Goal: Transaction & Acquisition: Register for event/course

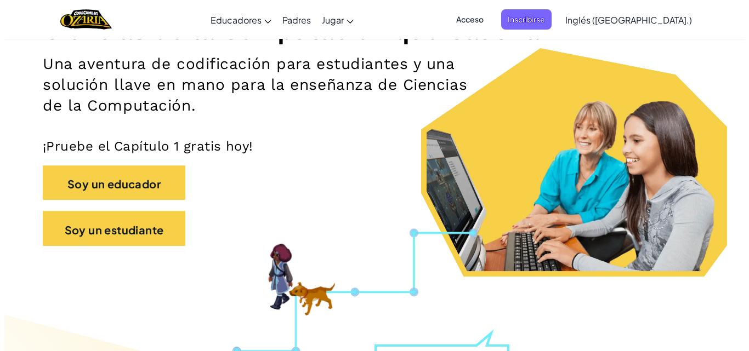
scroll to position [199, 0]
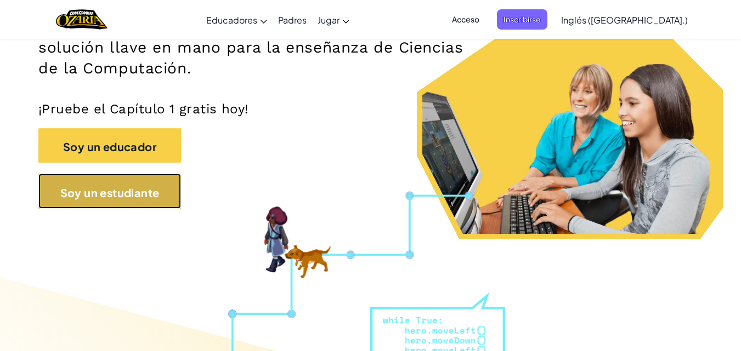
click at [178, 190] on button "Soy un estudiante" at bounding box center [109, 191] width 143 height 35
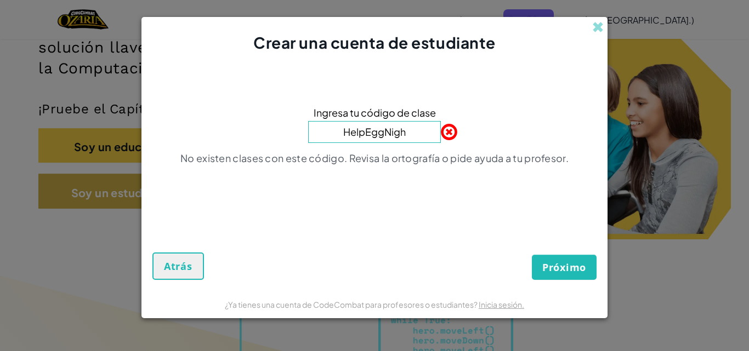
type input "HelpEggNight"
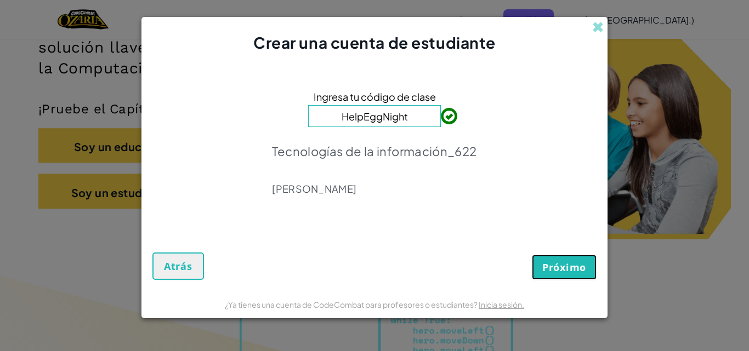
click at [577, 268] on font "Próximo" at bounding box center [564, 267] width 44 height 13
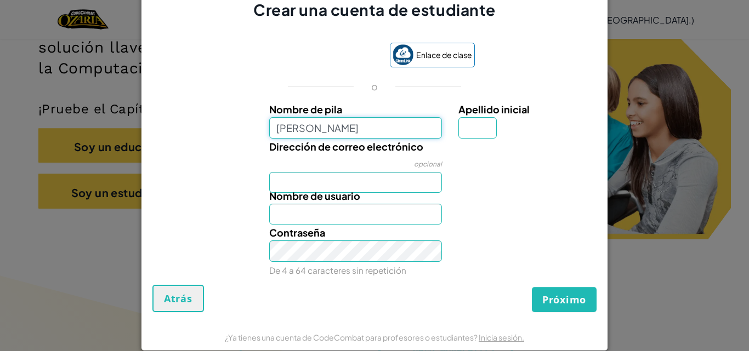
type input "[PERSON_NAME]"
click at [383, 204] on input "Nombre de usuario" at bounding box center [355, 214] width 173 height 21
type input "[PERSON_NAME]"
click at [391, 178] on input "Dirección de correo electrónico" at bounding box center [355, 182] width 173 height 21
type input "a"
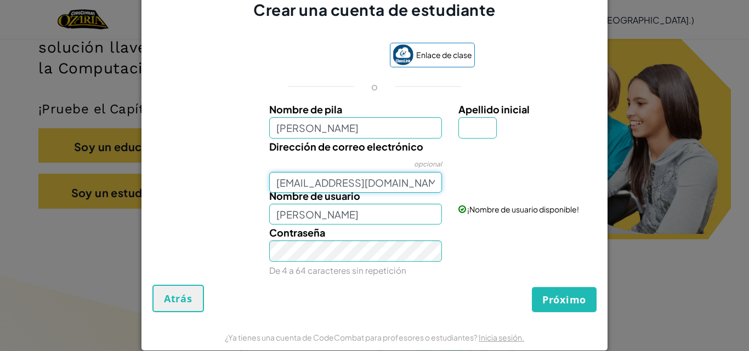
type input "[EMAIL_ADDRESS][DOMAIN_NAME]"
click at [470, 134] on input "Apellido inicial" at bounding box center [477, 127] width 38 height 21
type input "s"
type input "S"
type input "G"
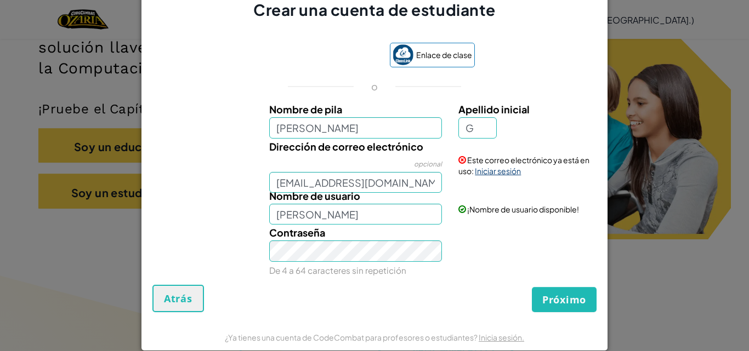
type input "[PERSON_NAME]"
click at [493, 169] on font "Iniciar sesión" at bounding box center [498, 171] width 46 height 10
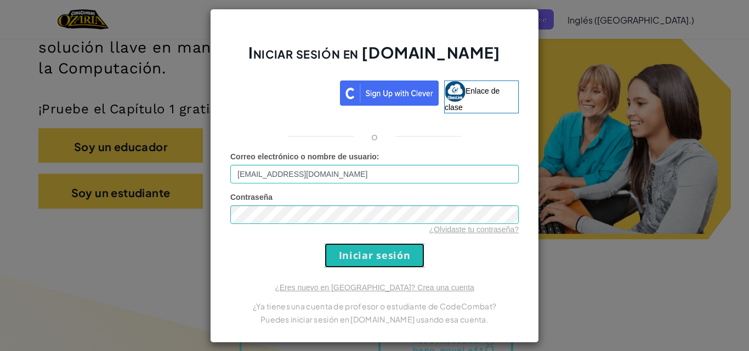
click at [390, 251] on input "Iniciar sesión" at bounding box center [375, 255] width 100 height 25
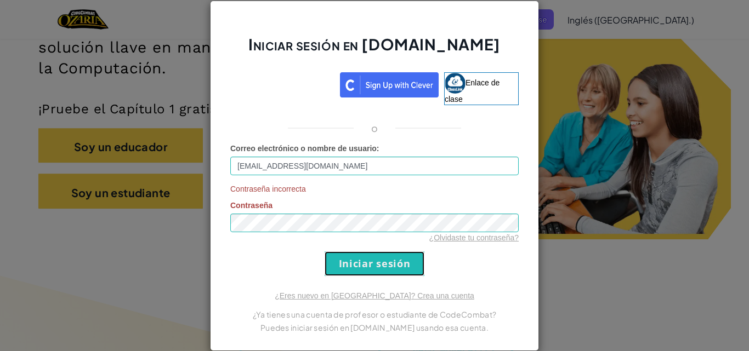
click at [400, 270] on input "Iniciar sesión" at bounding box center [375, 264] width 100 height 25
click at [394, 270] on input "Iniciar sesión" at bounding box center [375, 264] width 100 height 25
click at [510, 234] on font "¿Olvidaste tu contraseña?" at bounding box center [473, 238] width 89 height 9
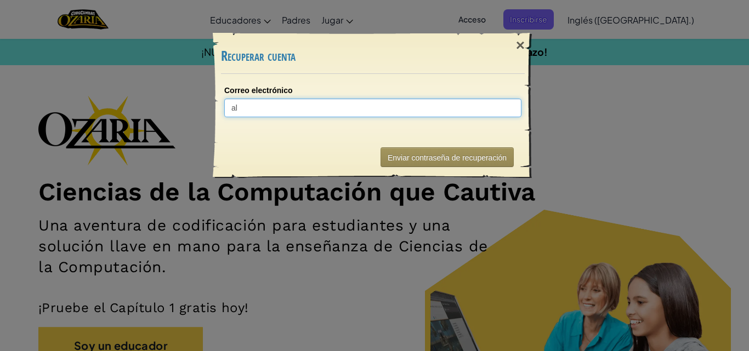
type input "a"
type input "AL"
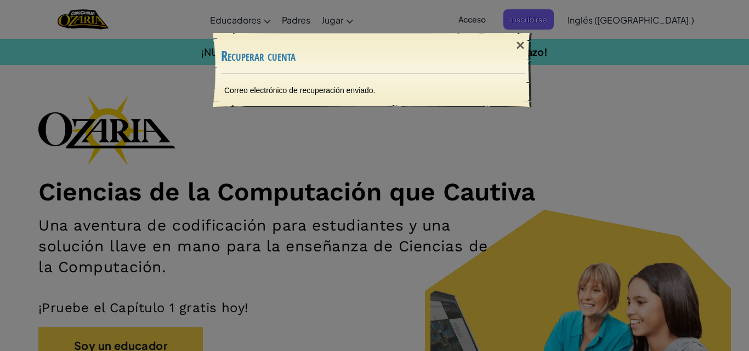
click at [339, 91] on font "Correo electrónico de recuperación enviado." at bounding box center [299, 90] width 151 height 9
click at [522, 46] on font "×" at bounding box center [520, 45] width 9 height 17
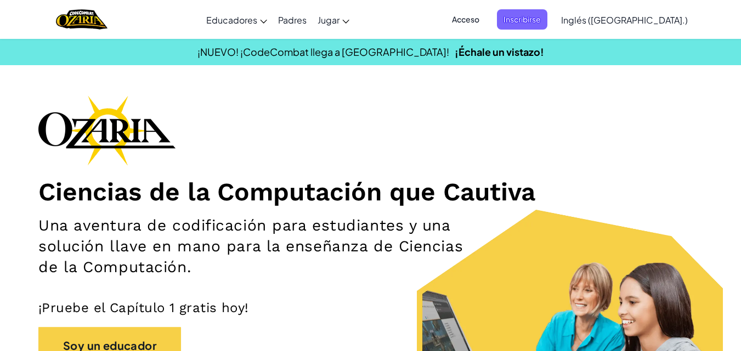
click at [486, 27] on span "Acceso" at bounding box center [465, 19] width 41 height 20
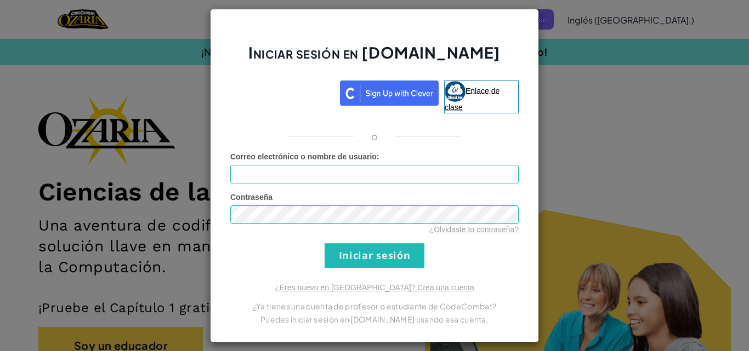
click at [487, 103] on link "Enlace de clase" at bounding box center [481, 97] width 75 height 33
click at [606, 36] on div "Iniciar sesión en [DOMAIN_NAME] Enlace de clase o Error desconocido Correo elec…" at bounding box center [374, 175] width 749 height 351
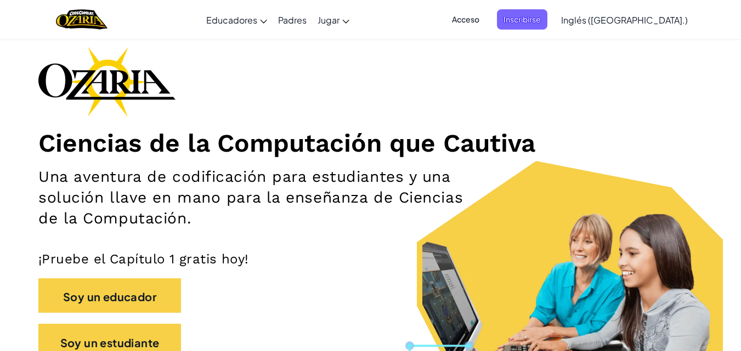
click at [458, 180] on h2 "Una aventura de codificación para estudiantes y una solución llave en mano para…" at bounding box center [260, 198] width 445 height 63
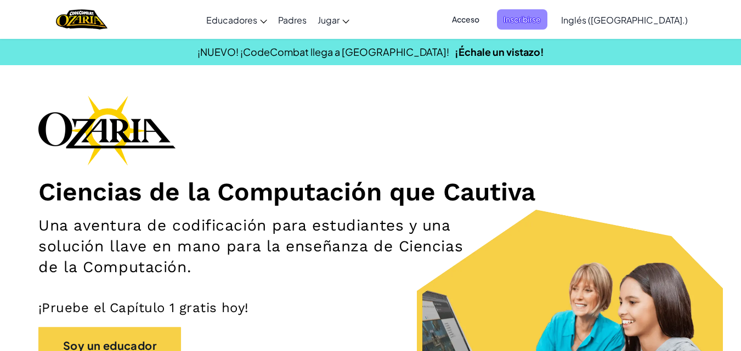
click at [541, 22] on font "Inscribirse" at bounding box center [521, 19] width 37 height 10
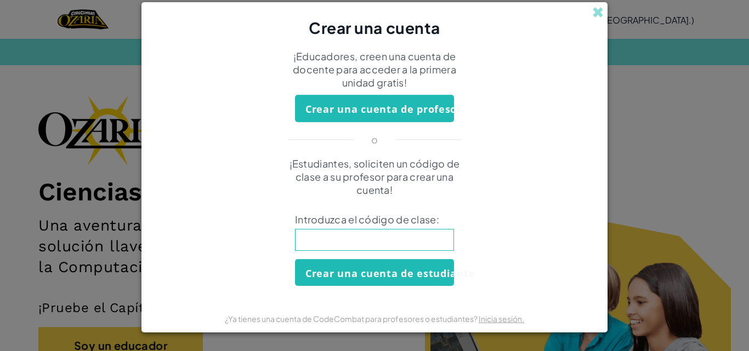
click at [426, 240] on input at bounding box center [374, 240] width 159 height 22
type input "HelpEggNight"
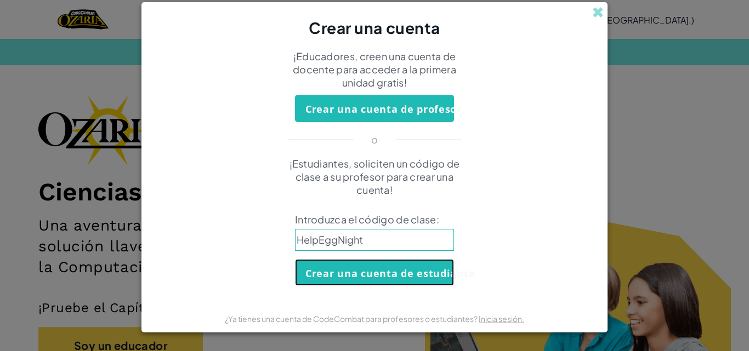
click at [411, 269] on font "Crear una cuenta de estudiante" at bounding box center [389, 273] width 169 height 13
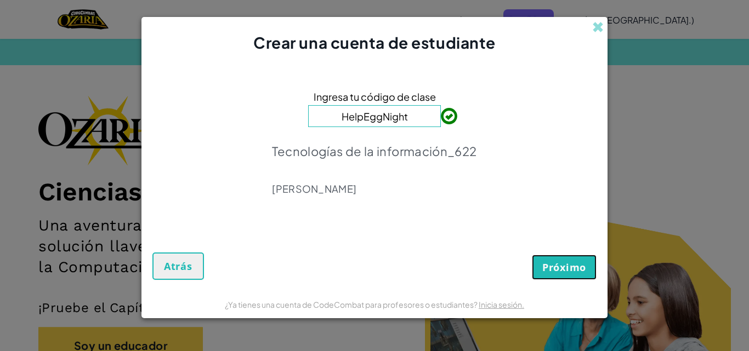
click at [571, 273] on font "Próximo" at bounding box center [564, 267] width 44 height 13
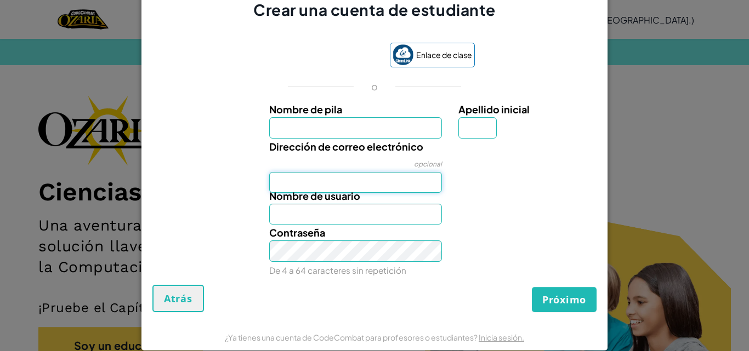
click at [408, 178] on input "Dirección de correo electrónico" at bounding box center [355, 182] width 173 height 21
type input "[EMAIL_ADDRESS][DOMAIN_NAME]"
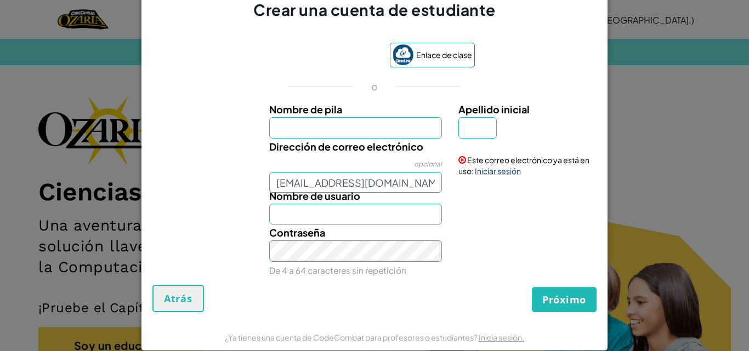
click at [511, 172] on font "Iniciar sesión" at bounding box center [498, 171] width 46 height 10
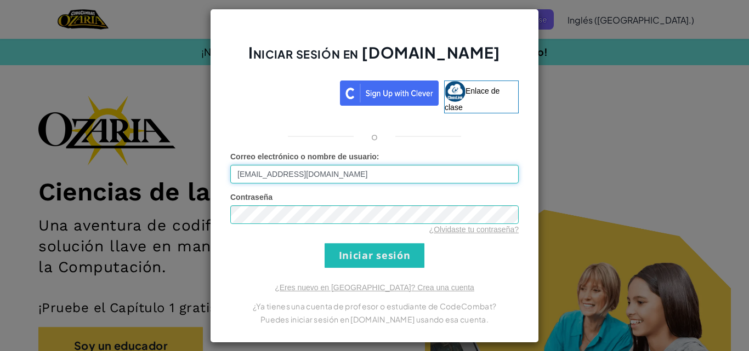
click at [422, 166] on input "[EMAIL_ADDRESS][DOMAIN_NAME]" at bounding box center [374, 174] width 288 height 19
click at [397, 197] on div "Contraseña ¿Olvidaste tu contraseña?" at bounding box center [374, 213] width 288 height 43
click at [385, 247] on input "Iniciar sesión" at bounding box center [375, 255] width 100 height 25
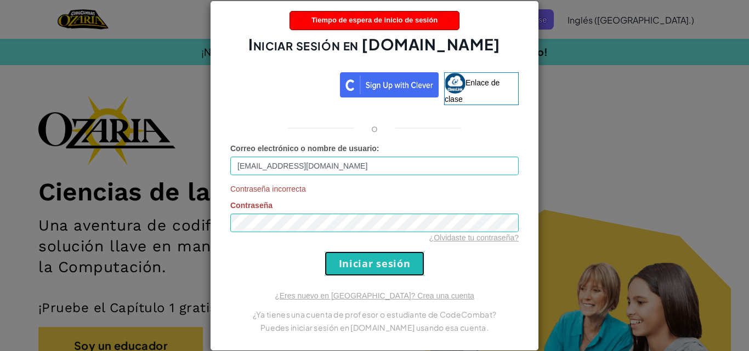
click at [393, 265] on input "Iniciar sesión" at bounding box center [375, 264] width 100 height 25
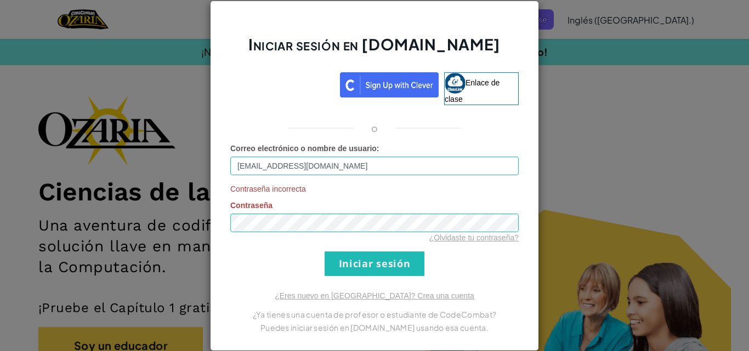
click at [385, 184] on span "Contraseña incorrecta" at bounding box center [374, 189] width 288 height 11
click at [389, 168] on input "[EMAIL_ADDRESS][DOMAIN_NAME]" at bounding box center [374, 166] width 288 height 19
type input "AL"
click at [534, 104] on div "Iniciar sesión en [DOMAIN_NAME] Enlace de clase o Correo electrónico o nombre d…" at bounding box center [374, 176] width 329 height 351
click at [551, 69] on div "Iniciar sesión en [DOMAIN_NAME] Enlace de clase o Correo electrónico o nombre d…" at bounding box center [374, 175] width 749 height 351
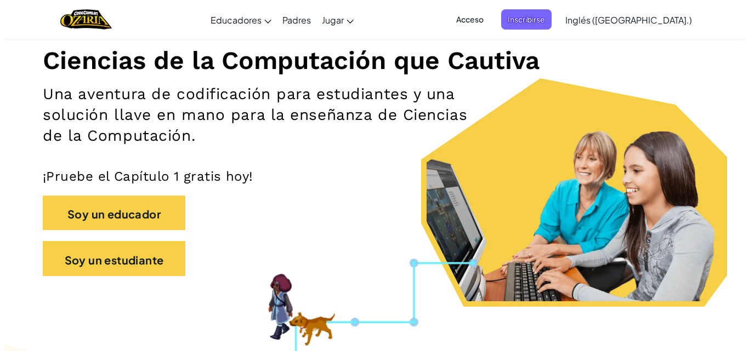
scroll to position [133, 0]
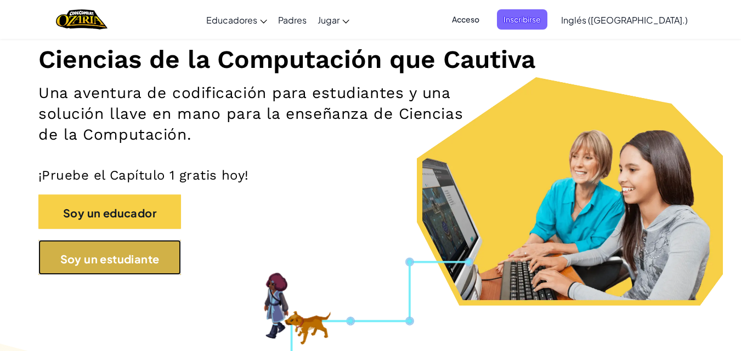
click at [103, 252] on font "Soy un estudiante" at bounding box center [109, 259] width 99 height 14
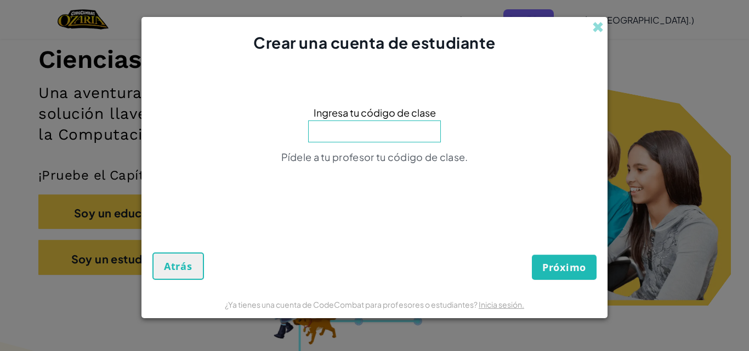
click at [415, 125] on input at bounding box center [374, 132] width 133 height 22
type input "HelpEggNight"
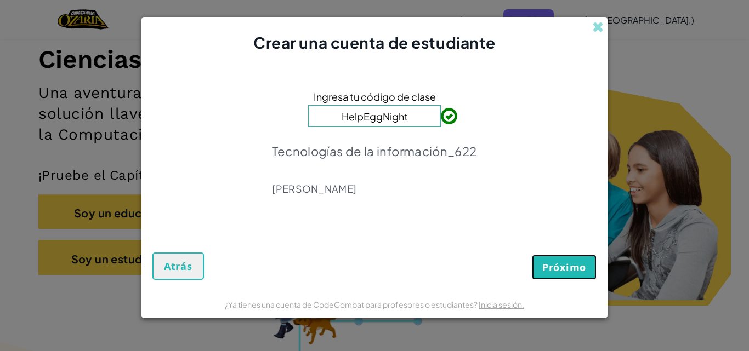
click at [568, 266] on font "Próximo" at bounding box center [564, 267] width 44 height 13
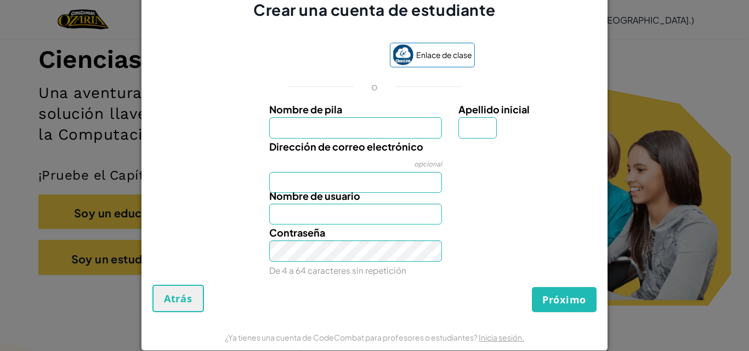
click at [483, 192] on div at bounding box center [526, 196] width 152 height 16
click at [417, 114] on label "Nombre de pila" at bounding box center [355, 109] width 173 height 16
click at [417, 117] on input "Nombre de pila" at bounding box center [355, 127] width 173 height 21
click at [400, 189] on div "Nombre de usuario" at bounding box center [356, 206] width 190 height 37
click at [403, 188] on div "Nombre de usuario" at bounding box center [356, 206] width 190 height 37
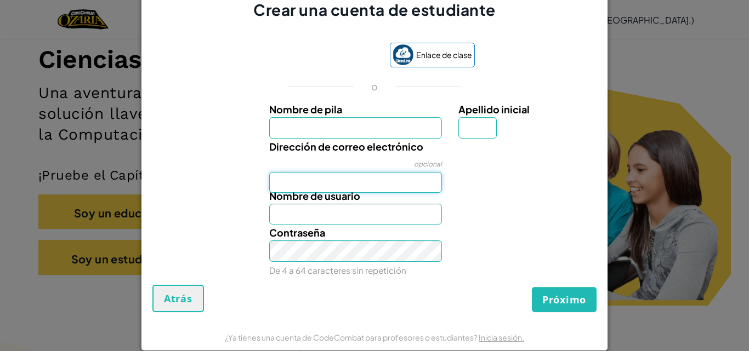
click at [396, 177] on input "Dirección de correo electrónico" at bounding box center [355, 182] width 173 height 21
type input "[EMAIL_ADDRESS][DOMAIN_NAME]"
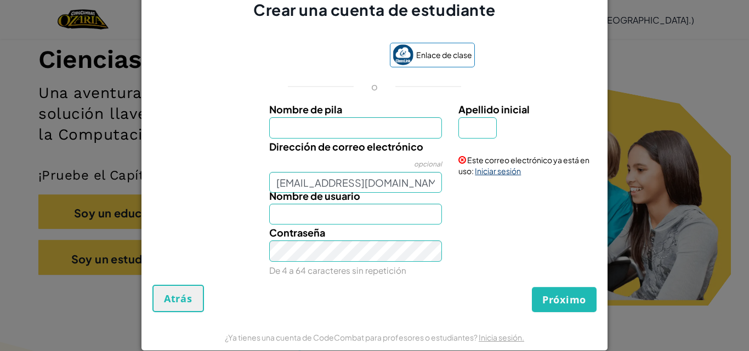
click at [486, 169] on font "Iniciar sesión" at bounding box center [498, 171] width 46 height 10
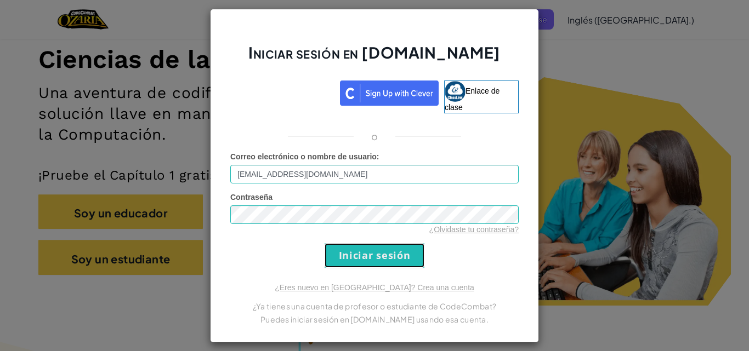
click at [411, 264] on input "Iniciar sesión" at bounding box center [375, 255] width 100 height 25
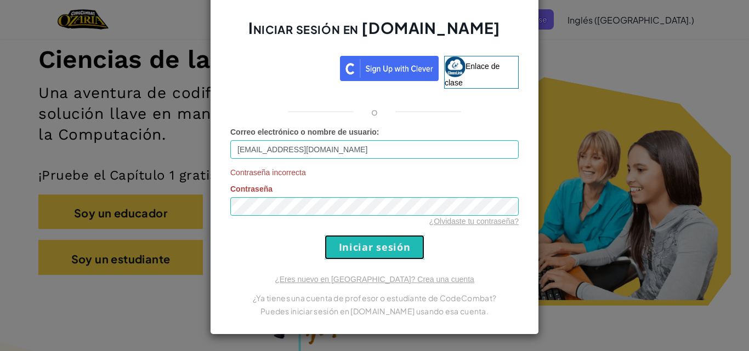
scroll to position [0, 0]
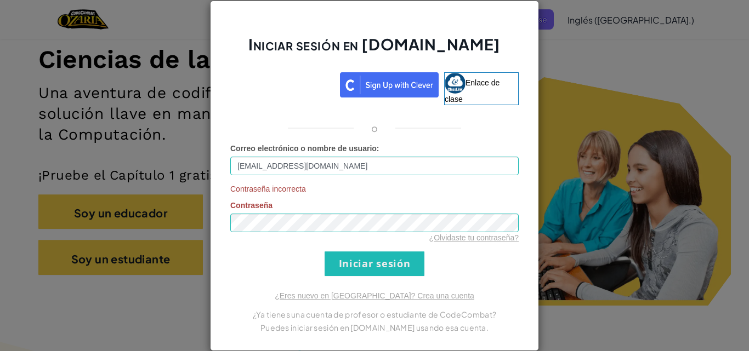
click at [460, 252] on font "Iniciar sesión" at bounding box center [374, 264] width 288 height 25
click at [469, 240] on font "¿Olvidaste tu contraseña?" at bounding box center [473, 238] width 89 height 9
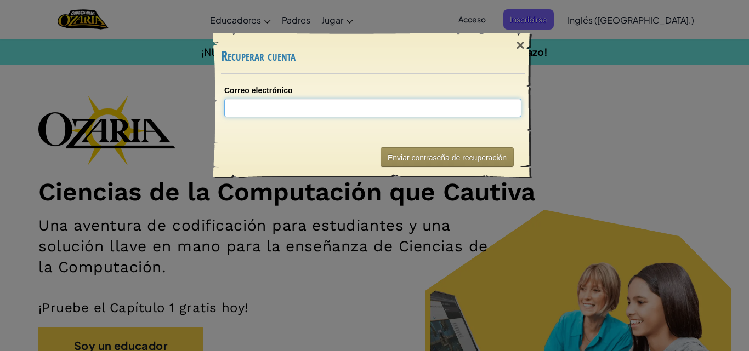
click at [469, 110] on input "Correo electrónico" at bounding box center [372, 108] width 297 height 19
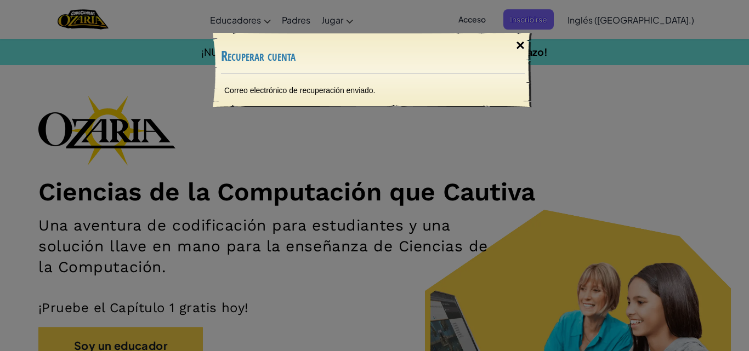
click at [523, 48] on font "×" at bounding box center [520, 45] width 9 height 17
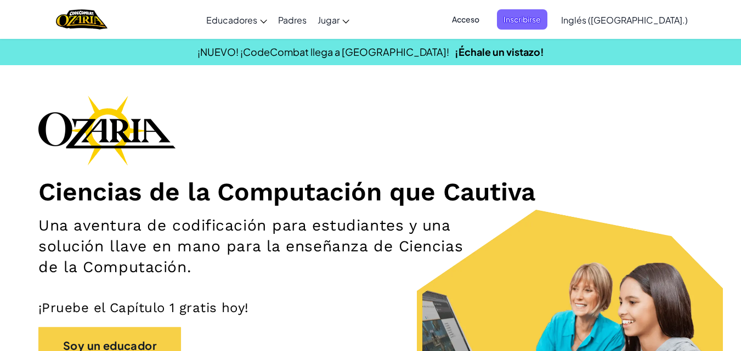
click at [479, 16] on font "Acceso" at bounding box center [465, 19] width 27 height 10
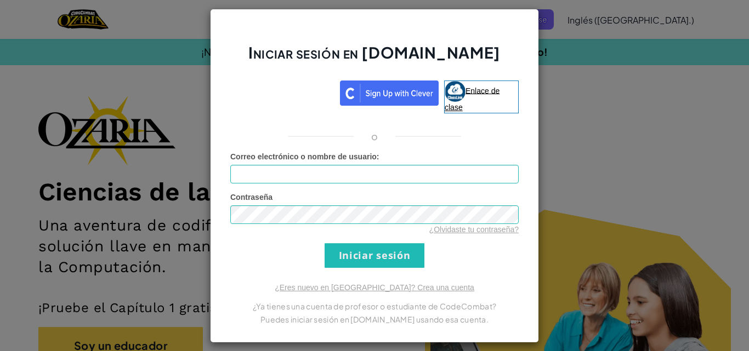
click at [494, 99] on link "Enlace de clase" at bounding box center [481, 97] width 75 height 33
click at [587, 69] on div "Iniciar sesión en [DOMAIN_NAME] Enlace de clase o Error desconocido Correo elec…" at bounding box center [374, 175] width 749 height 351
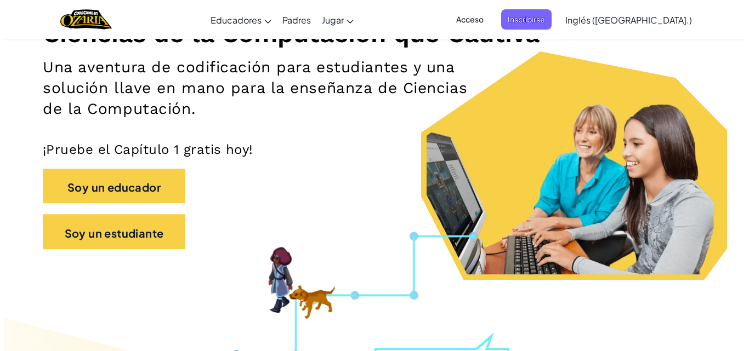
scroll to position [161, 0]
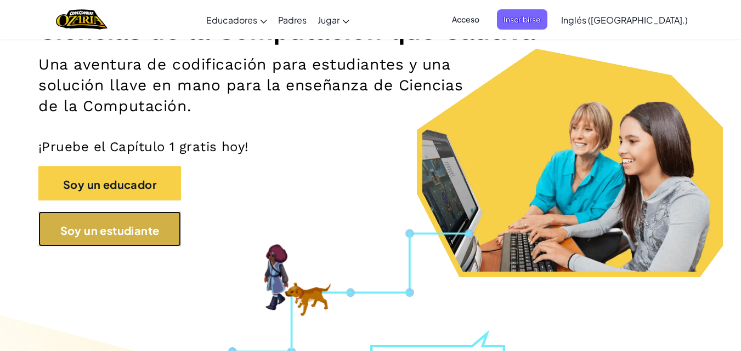
click at [76, 237] on font "Soy un estudiante" at bounding box center [109, 230] width 99 height 14
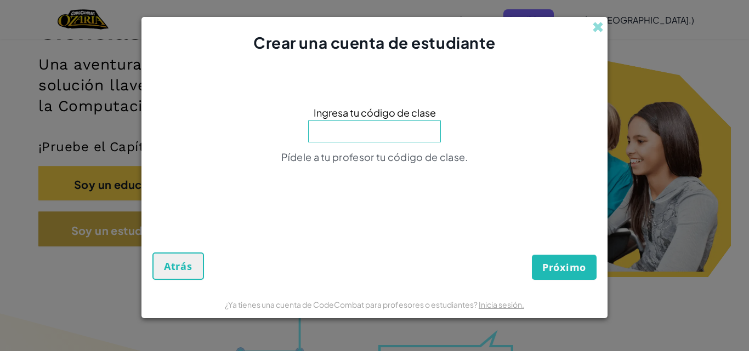
click at [412, 127] on input at bounding box center [374, 132] width 133 height 22
type input "HelpEggNight"
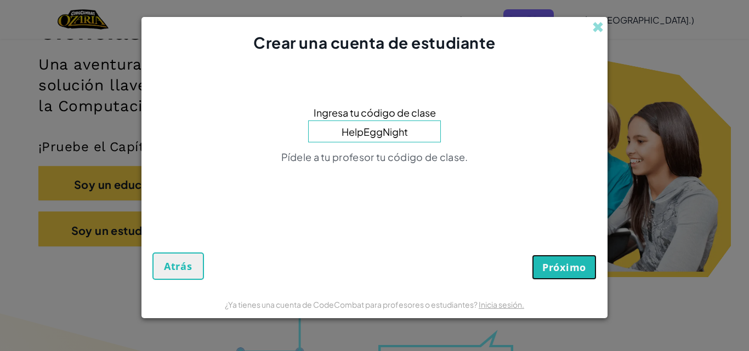
click at [555, 264] on font "Próximo" at bounding box center [564, 267] width 44 height 13
click at [555, 264] on div "Próximo Atrás" at bounding box center [374, 246] width 444 height 68
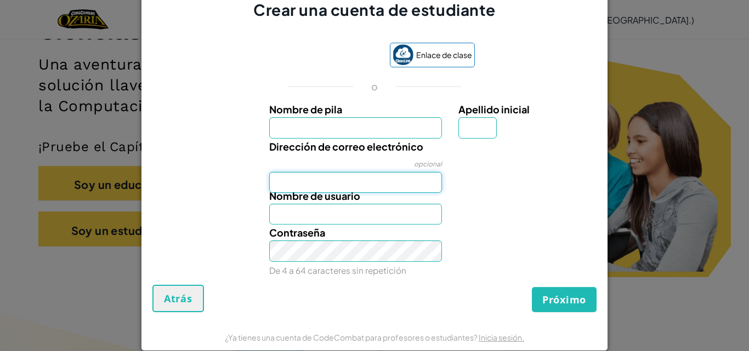
click at [404, 177] on input "Dirección de correo electrónico" at bounding box center [355, 182] width 173 height 21
type input "[EMAIL_ADDRESS][DOMAIN_NAME]"
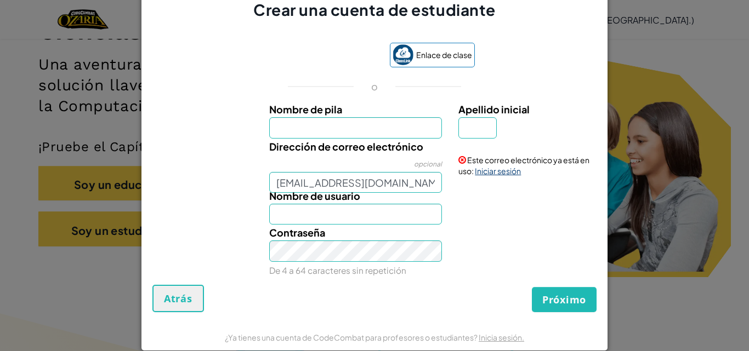
click at [497, 167] on font "Iniciar sesión" at bounding box center [498, 171] width 46 height 10
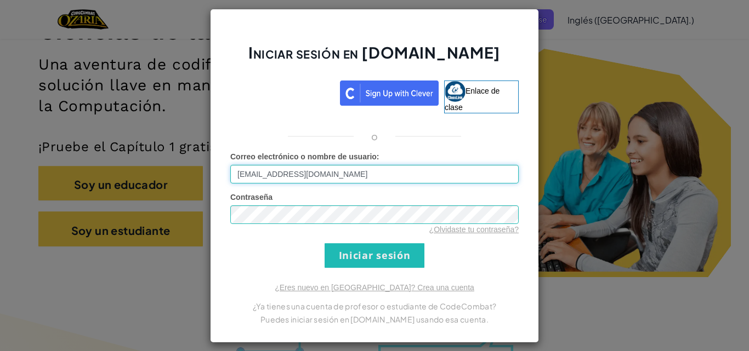
click at [451, 174] on input "[EMAIL_ADDRESS][DOMAIN_NAME]" at bounding box center [374, 174] width 288 height 19
click at [339, 172] on input "[EMAIL_ADDRESS][DOMAIN_NAME]" at bounding box center [374, 174] width 288 height 19
type input "[EMAIL_ADDRESS][DOMAIN_NAME]"
click at [397, 265] on input "Iniciar sesión" at bounding box center [375, 255] width 100 height 25
